Goal: Task Accomplishment & Management: Use online tool/utility

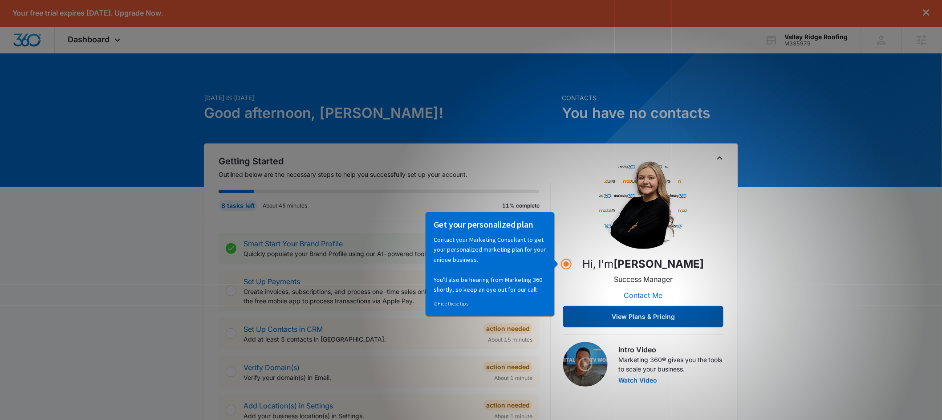
click at [637, 320] on button "View Plans & Pricing" at bounding box center [643, 316] width 160 height 21
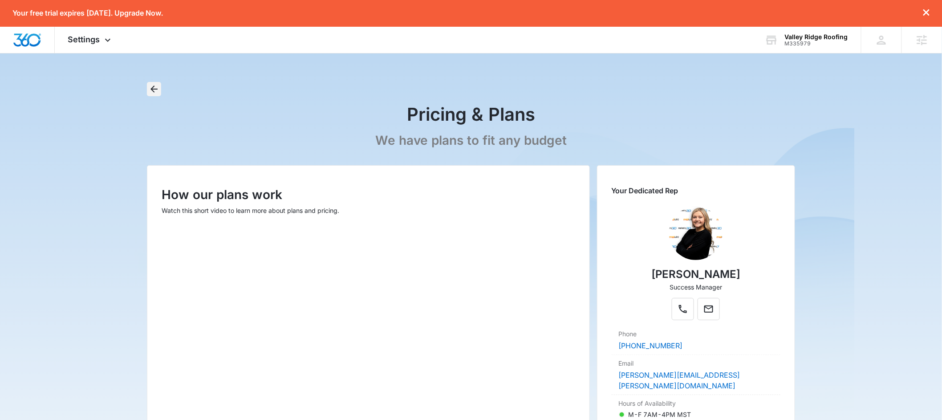
click at [153, 91] on icon "Back" at bounding box center [153, 88] width 7 height 7
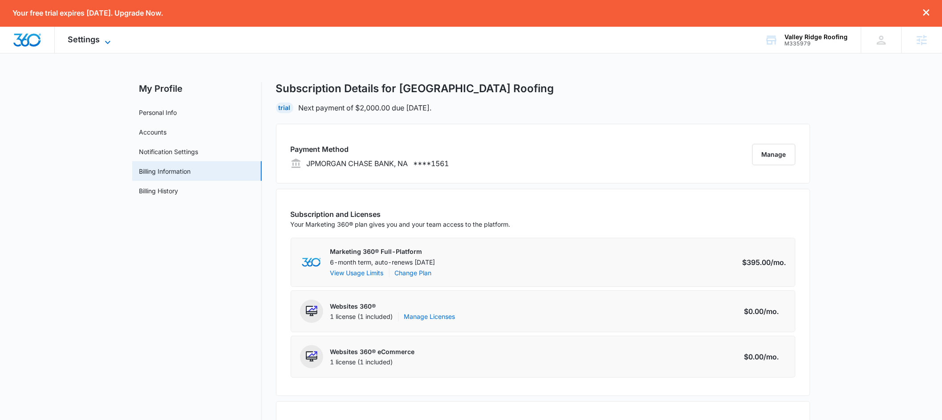
click at [96, 42] on span "Settings" at bounding box center [84, 39] width 32 height 9
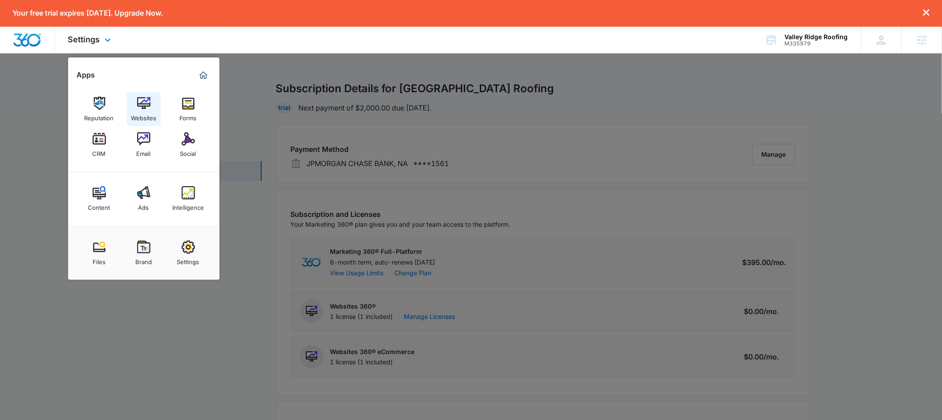
click at [141, 104] on img at bounding box center [143, 103] width 13 height 13
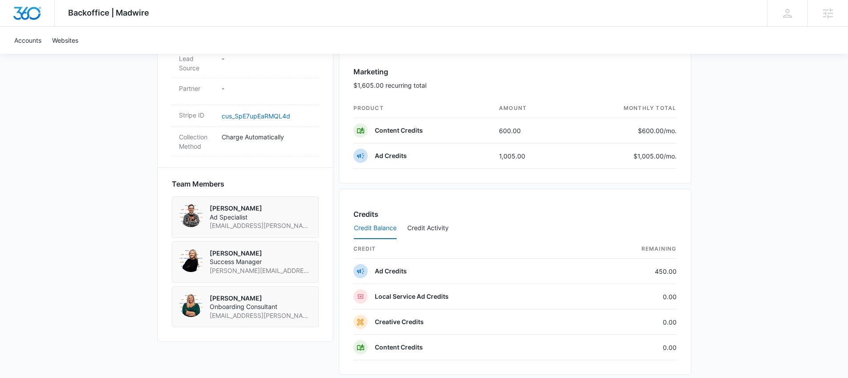
scroll to position [516, 0]
click at [439, 222] on button "Credit Activity" at bounding box center [427, 228] width 41 height 21
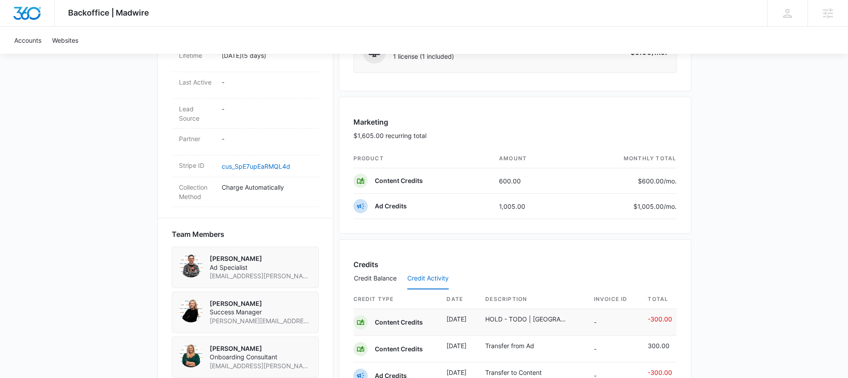
scroll to position [563, 0]
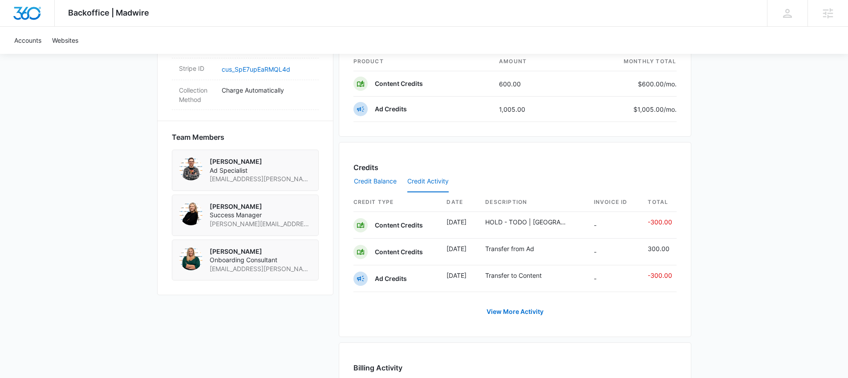
click at [383, 186] on button "Credit Balance" at bounding box center [375, 181] width 43 height 21
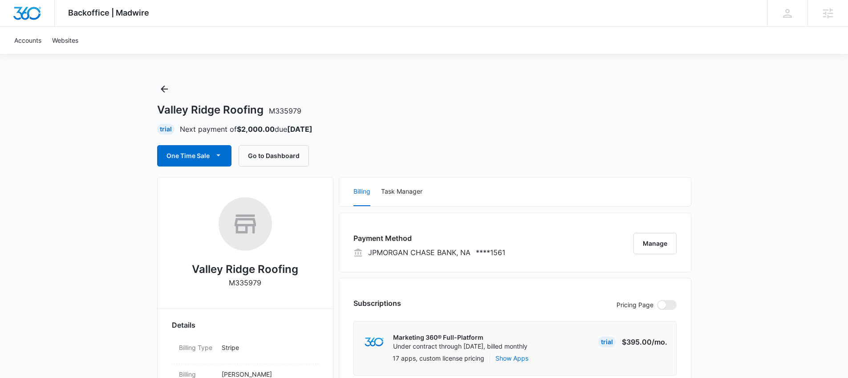
scroll to position [0, 0]
click at [67, 41] on link "Websites" at bounding box center [65, 40] width 37 height 27
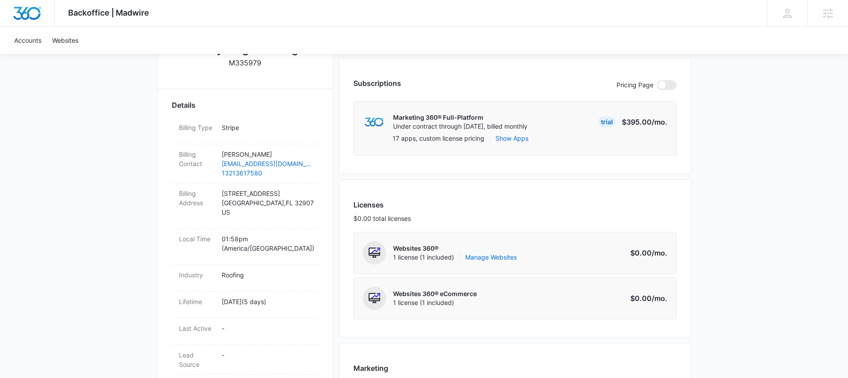
scroll to position [227, 0]
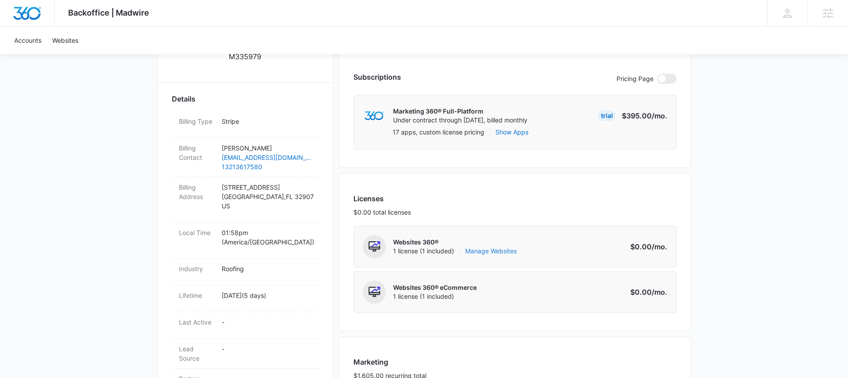
click at [483, 250] on link "Manage Websites" at bounding box center [491, 251] width 52 height 9
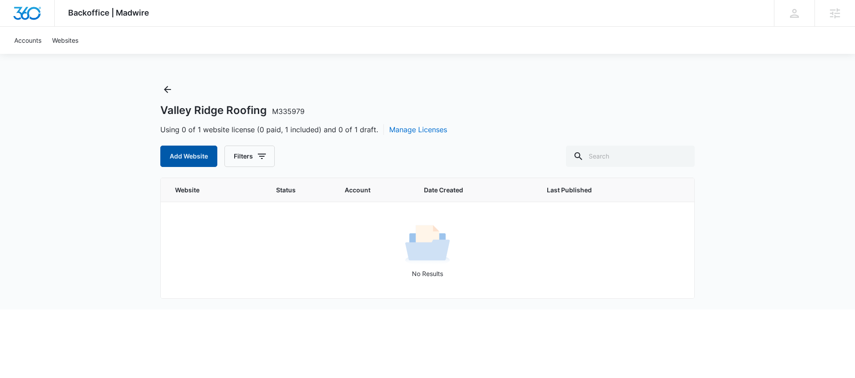
click at [197, 155] on button "Add Website" at bounding box center [188, 156] width 57 height 21
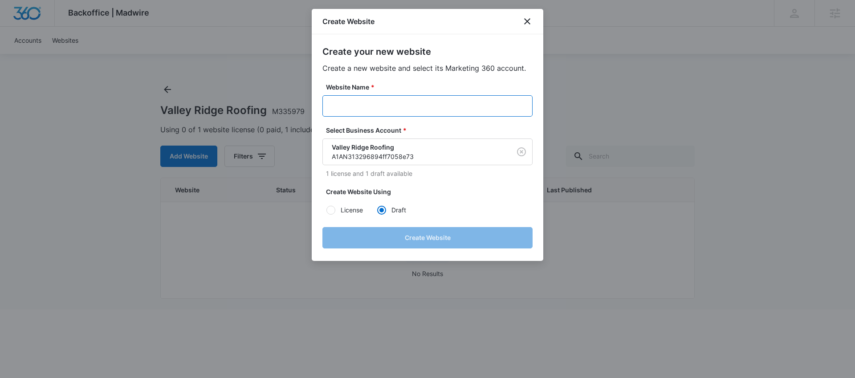
click at [351, 107] on input "Website Name *" at bounding box center [427, 105] width 210 height 21
paste input "M335979"
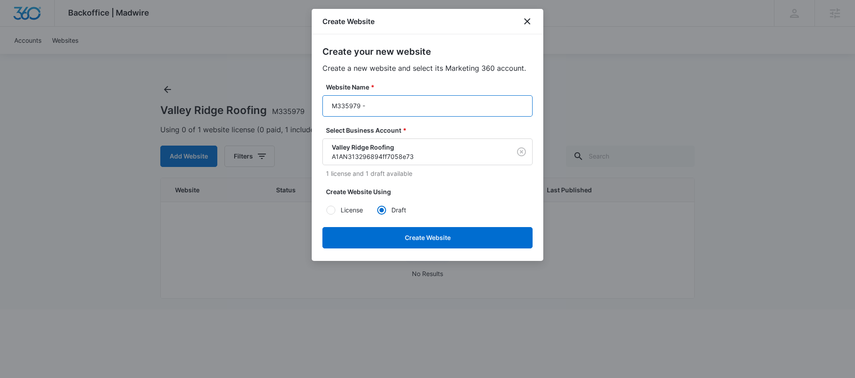
paste input "Valley Ridge Roofing"
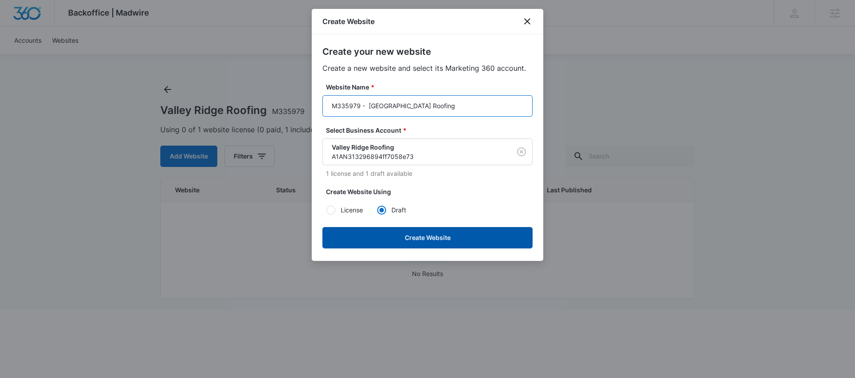
type input "M335979 - [GEOGRAPHIC_DATA] Roofing"
click at [475, 245] on button "Create Website" at bounding box center [427, 237] width 210 height 21
